Goal: Task Accomplishment & Management: Manage account settings

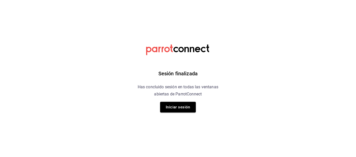
click at [175, 105] on button "Iniciar sesión" at bounding box center [178, 107] width 36 height 11
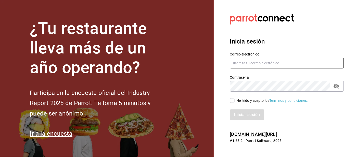
click at [242, 69] on input "text" at bounding box center [287, 63] width 114 height 11
type input "Irenehernandezalvarado@outlook.com"
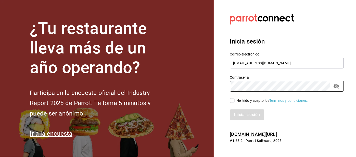
click at [230, 103] on input "He leído y acepto los Términos y condiciones." at bounding box center [232, 100] width 5 height 5
checkbox input "true"
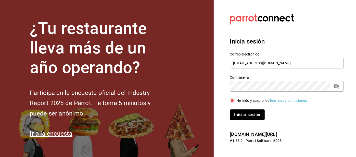
click at [235, 120] on button "Iniciar sesión" at bounding box center [247, 115] width 35 height 11
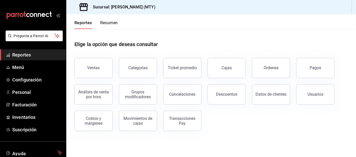
click at [40, 80] on span "Configuración" at bounding box center [37, 79] width 50 height 7
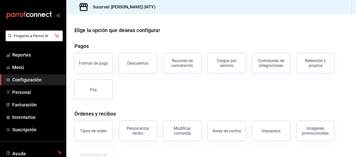
click at [308, 68] on button "Retención y propina" at bounding box center [315, 63] width 38 height 20
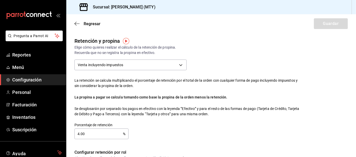
checkbox input "true"
click at [92, 134] on input "4.00" at bounding box center [98, 134] width 48 height 10
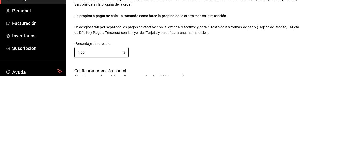
type input "4.00"
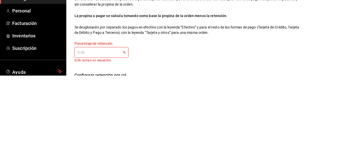
type input "0.00"
type input "3.00"
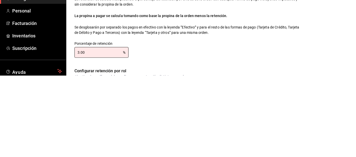
type input "3.00"
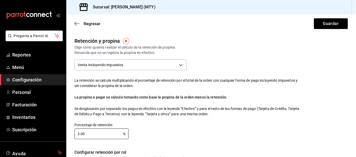
scroll to position [0, 0]
type input "3.00"
click at [326, 19] on button "Guardar" at bounding box center [331, 23] width 34 height 11
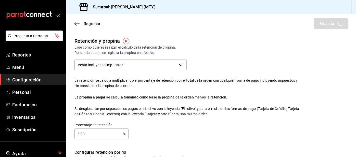
click at [327, 25] on div "Regresar Guardar" at bounding box center [211, 23] width 290 height 19
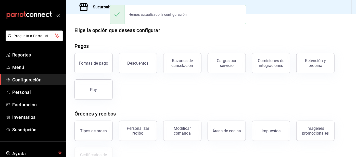
click at [29, 59] on link "Reportes" at bounding box center [33, 54] width 66 height 11
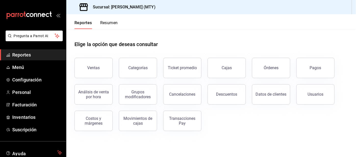
click at [105, 26] on button "Resumen" at bounding box center [109, 24] width 18 height 9
click at [105, 24] on html "Pregunta a Parrot AI Reportes Menú Configuración Personal Facturación Inventari…" at bounding box center [178, 78] width 356 height 157
